Goal: Transaction & Acquisition: Purchase product/service

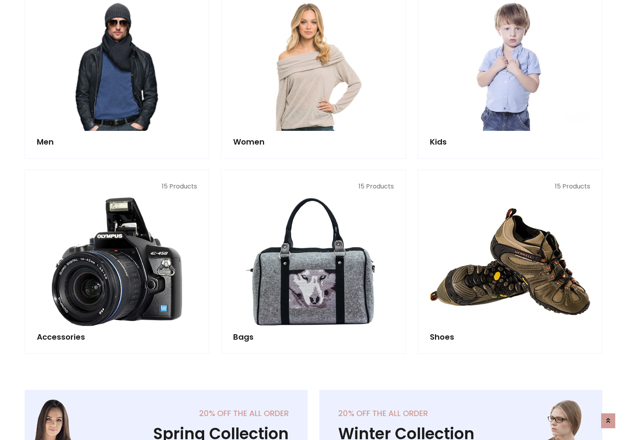
scroll to position [569, 0]
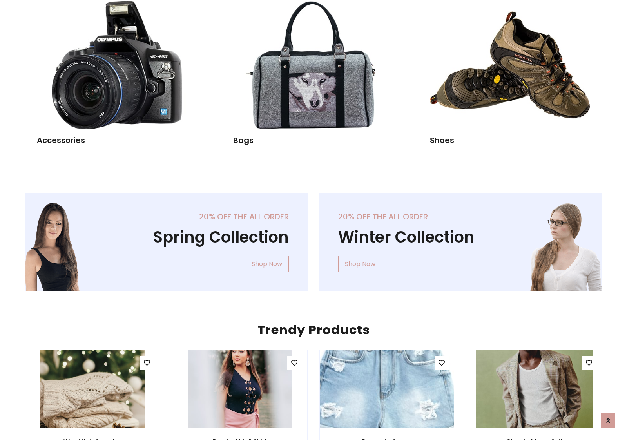
click at [314, 239] on div "20% off the all order Winter Collection Shop Now" at bounding box center [461, 248] width 295 height 111
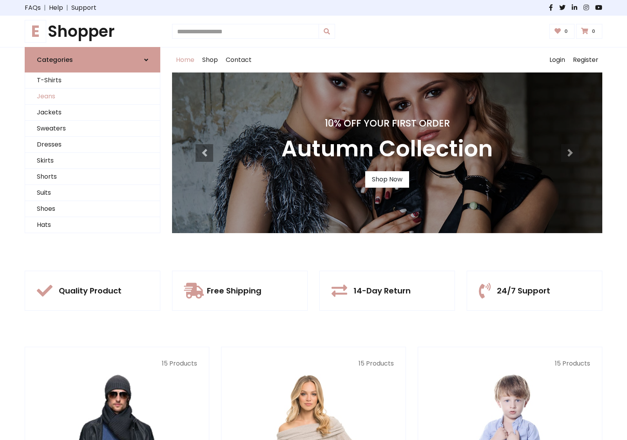
click at [93, 96] on link "Jeans" at bounding box center [92, 97] width 135 height 16
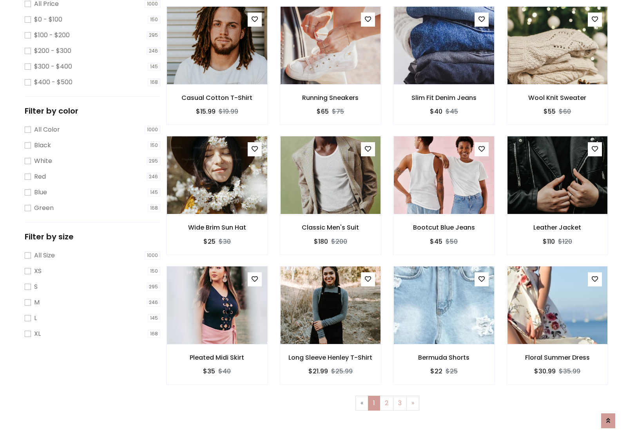
scroll to position [214, 0]
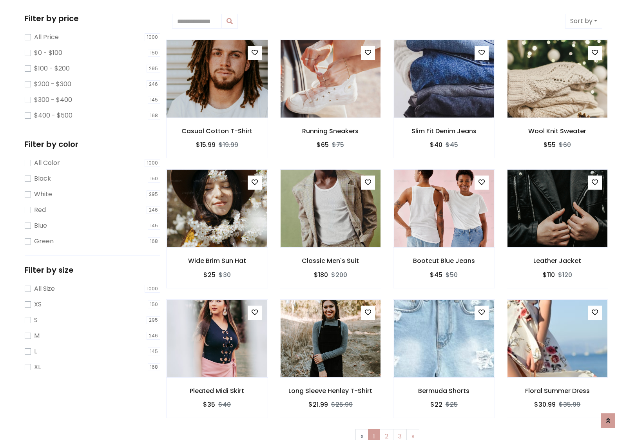
click at [217, 79] on img at bounding box center [217, 79] width 120 height 188
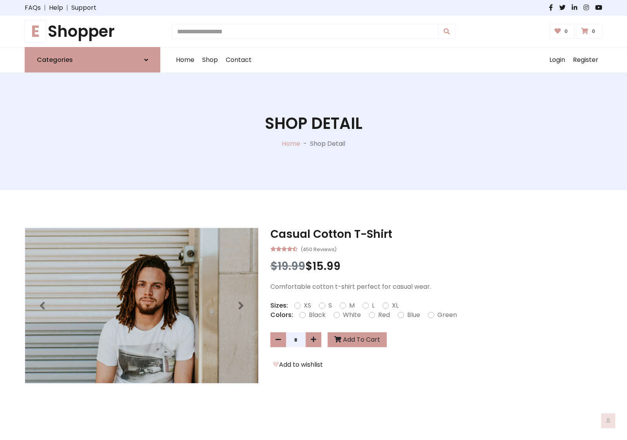
scroll to position [84, 0]
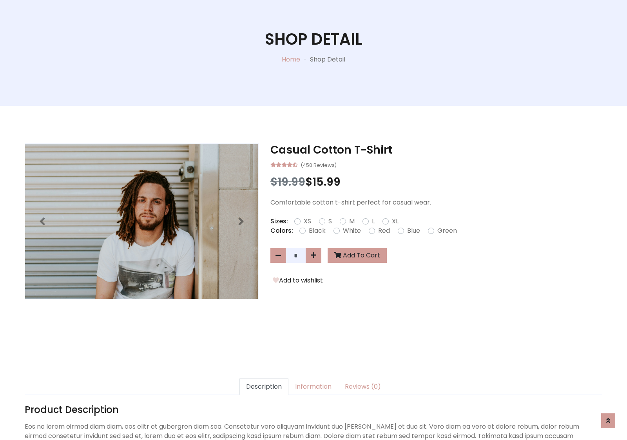
click at [383, 230] on label "Red" at bounding box center [384, 230] width 12 height 9
click at [314, 220] on form "XS S M L XL" at bounding box center [349, 221] width 111 height 9
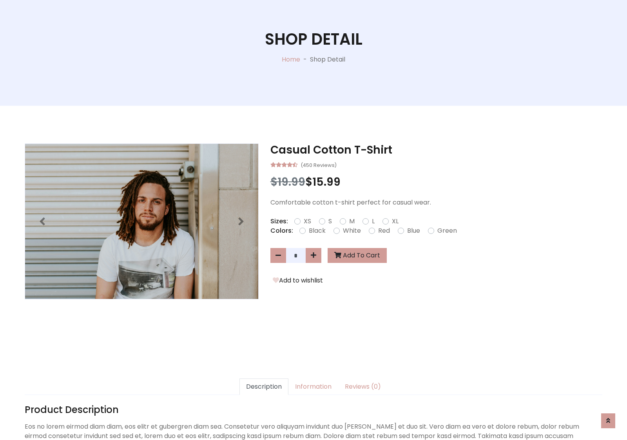
click at [314, 220] on form "XS S M L XL" at bounding box center [349, 221] width 111 height 9
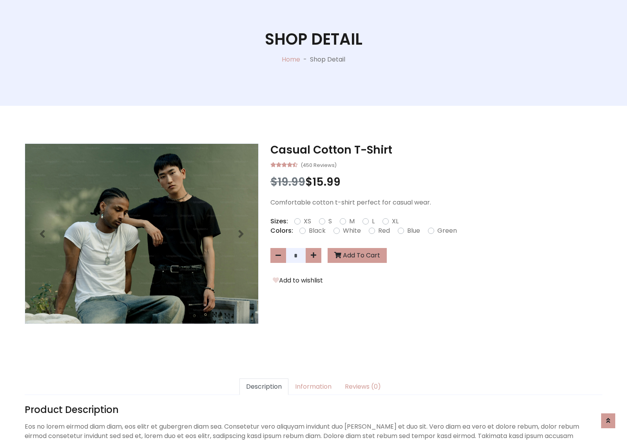
scroll to position [539, 0]
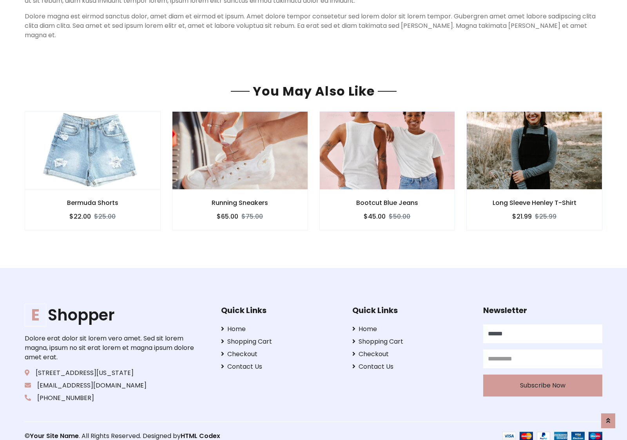
type input "******"
type input "**********"
click at [542, 376] on button "Subscribe Now" at bounding box center [542, 386] width 119 height 22
